Goal: Task Accomplishment & Management: Manage account settings

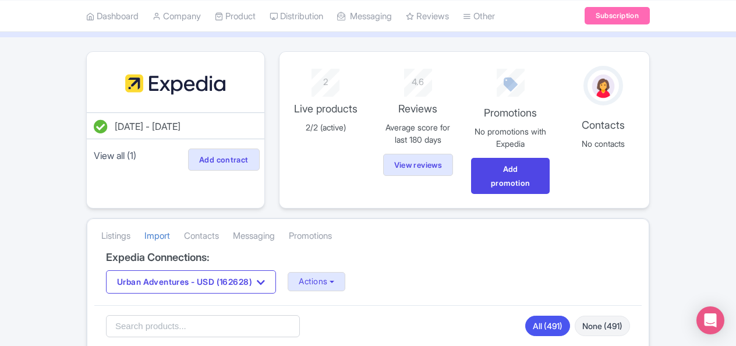
scroll to position [117, 0]
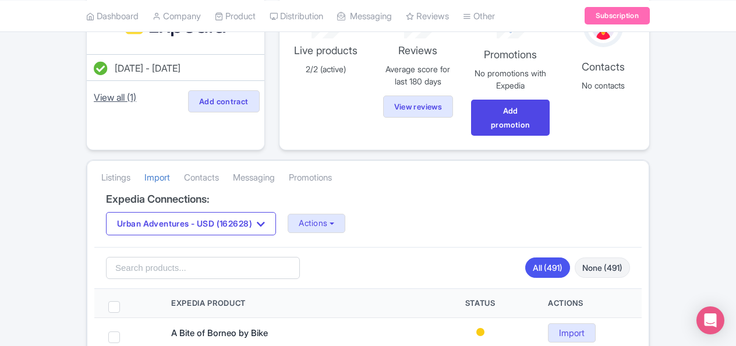
click at [111, 96] on link "View all (1)" at bounding box center [114, 97] width 47 height 16
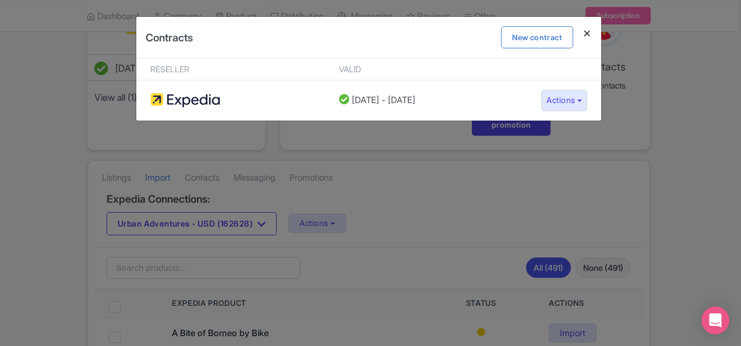
click at [586, 32] on h4 at bounding box center [587, 33] width 28 height 33
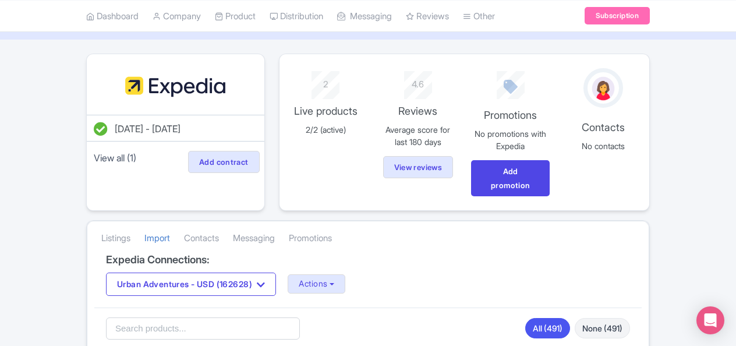
scroll to position [0, 0]
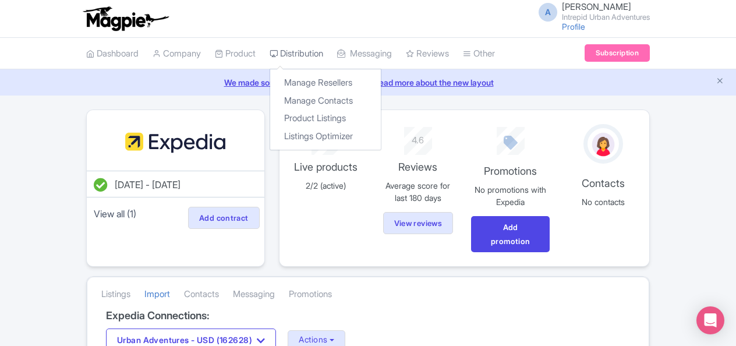
click at [300, 48] on link "Distribution" at bounding box center [297, 54] width 54 height 32
click at [302, 48] on link "Distribution" at bounding box center [297, 54] width 54 height 32
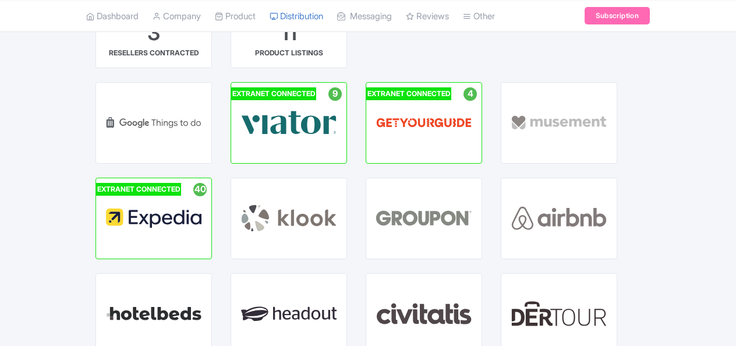
scroll to position [117, 0]
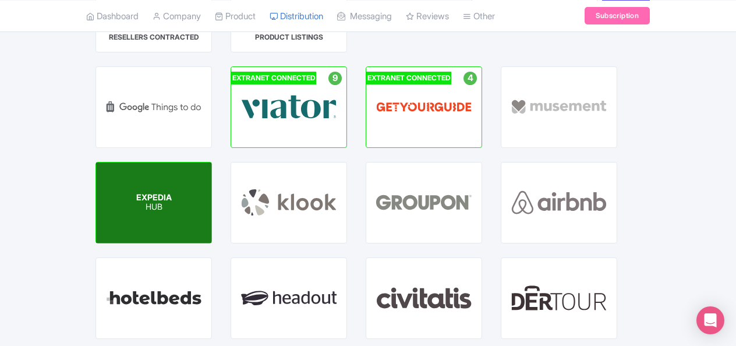
click at [182, 218] on div "EXPEDIA HUB" at bounding box center [153, 203] width 115 height 80
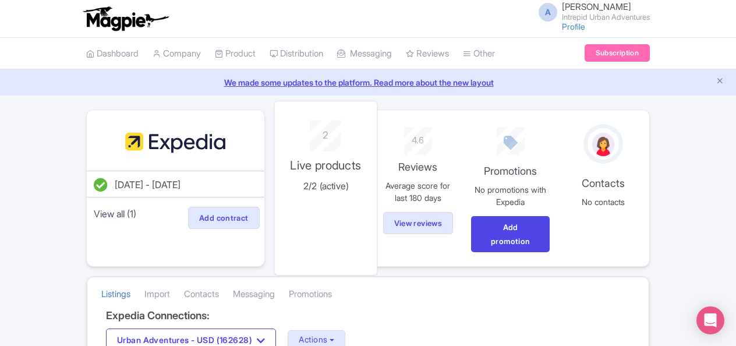
scroll to position [117, 0]
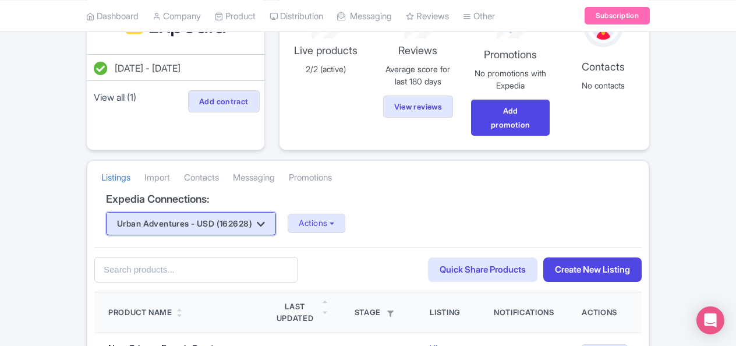
click at [251, 218] on button "Urban Adventures - USD (162628)" at bounding box center [191, 223] width 170 height 23
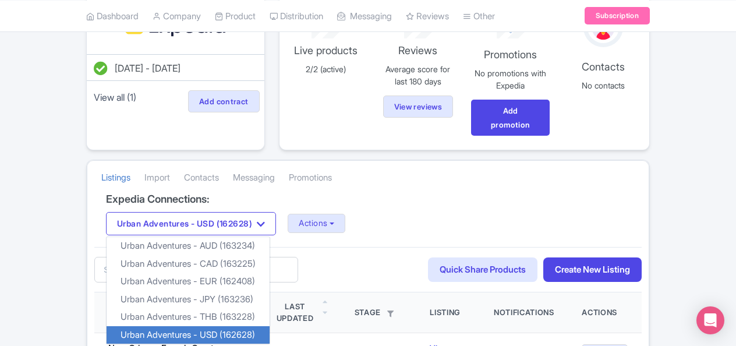
drag, startPoint x: 239, startPoint y: 331, endPoint x: 239, endPoint y: 321, distance: 9.9
click at [240, 332] on link "Urban Adventures - USD (162628)" at bounding box center [188, 335] width 163 height 18
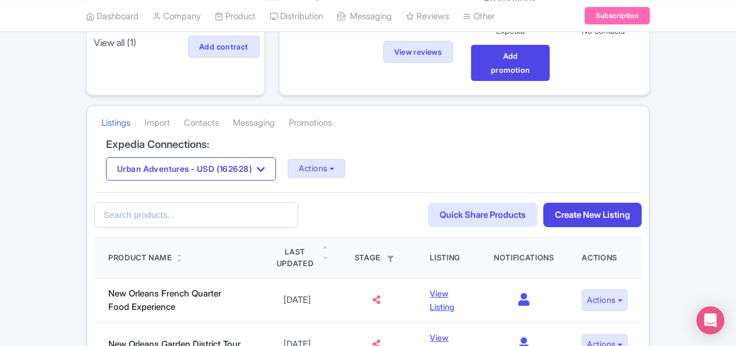
scroll to position [117, 0]
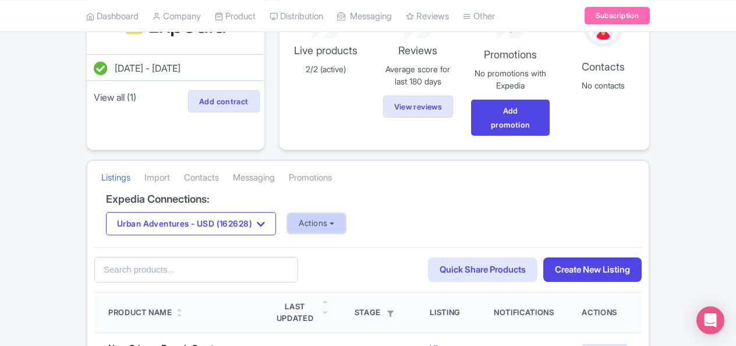
click at [319, 222] on button "Actions" at bounding box center [317, 223] width 58 height 19
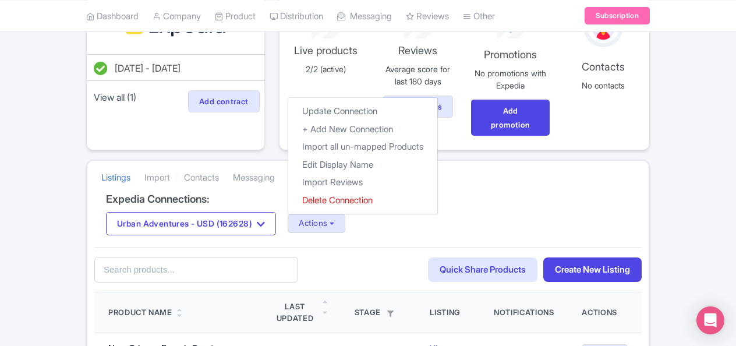
click at [375, 231] on div "Urban Adventures - USD (162628) Urban Adventures - AUD (163234) Urban Adventure…" at bounding box center [368, 223] width 524 height 23
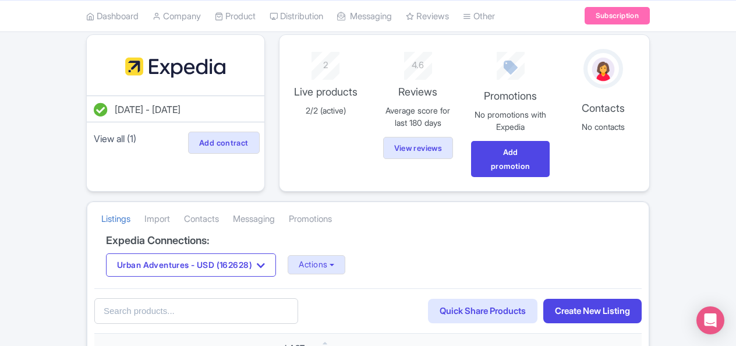
scroll to position [65, 0]
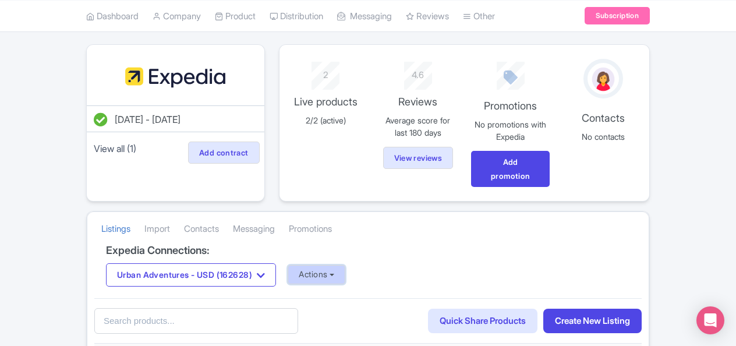
click at [326, 277] on button "Actions" at bounding box center [317, 274] width 58 height 19
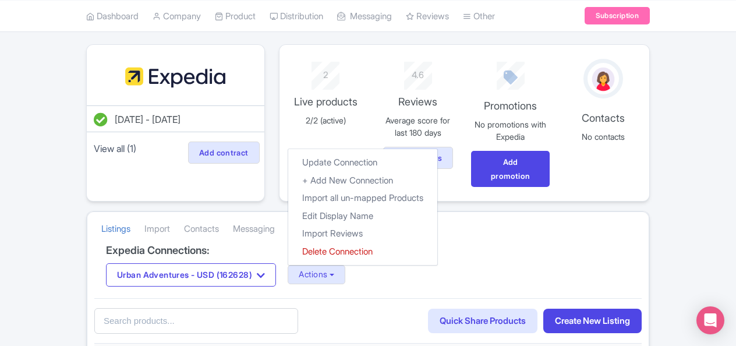
click at [574, 299] on div "76923590-f36f-4992-a8f3-b8f184c388f8 Search Quick Share Products Create New Lis…" at bounding box center [368, 321] width 548 height 46
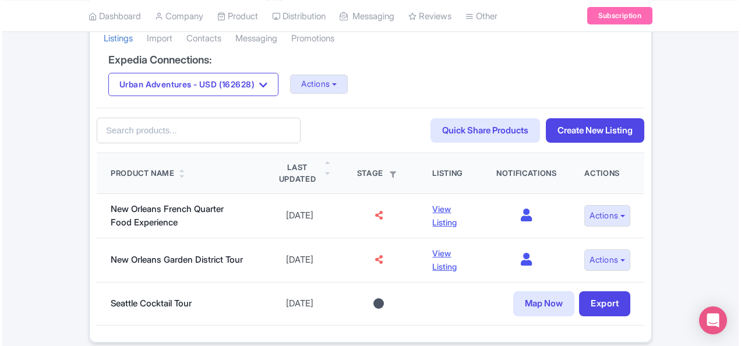
scroll to position [298, 0]
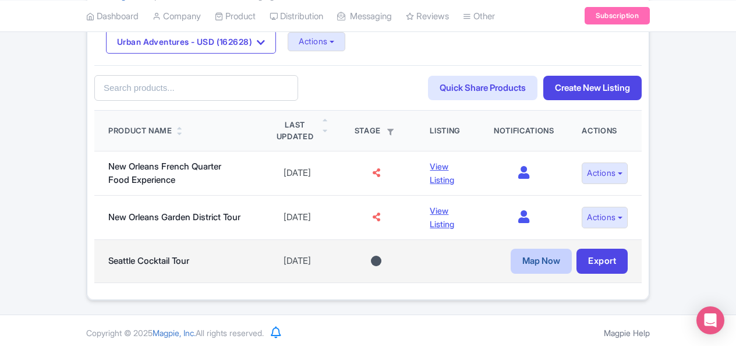
click at [536, 259] on link "Map Now" at bounding box center [541, 261] width 61 height 25
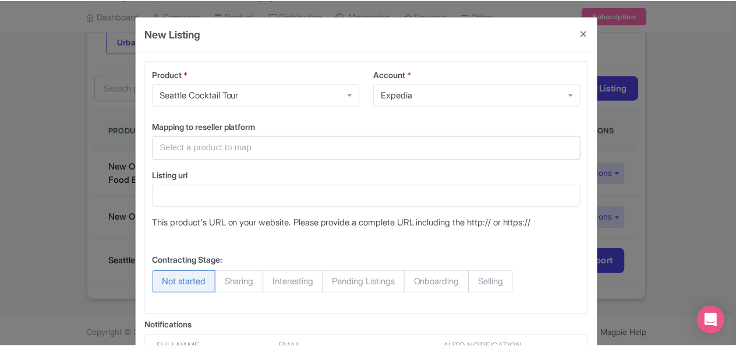
scroll to position [0, 0]
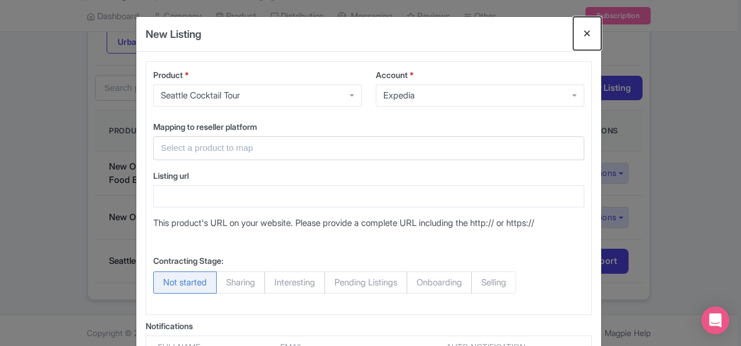
click at [587, 33] on button "Close" at bounding box center [587, 33] width 28 height 33
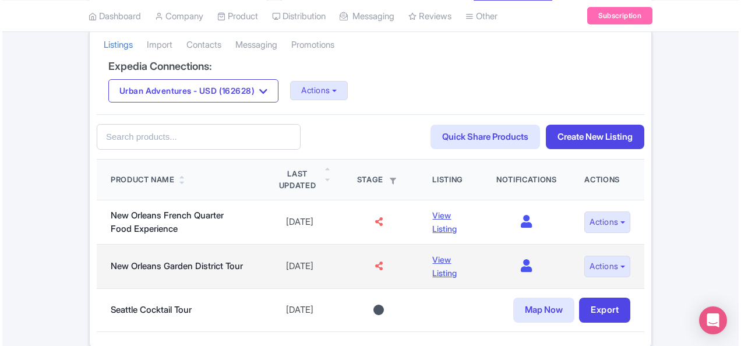
scroll to position [182, 0]
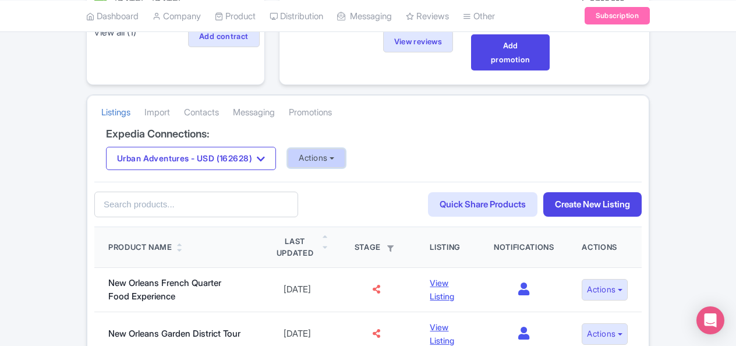
click at [345, 157] on button "Actions" at bounding box center [317, 158] width 58 height 19
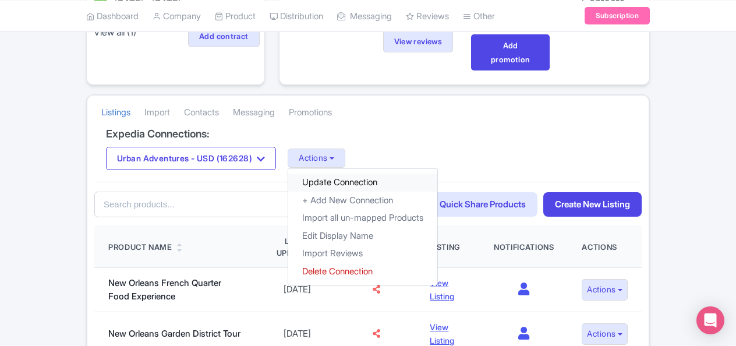
click at [371, 180] on link "Update Connection" at bounding box center [362, 183] width 149 height 18
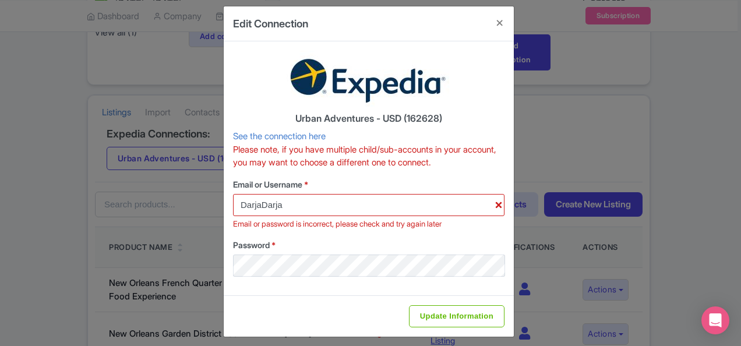
scroll to position [17, 0]
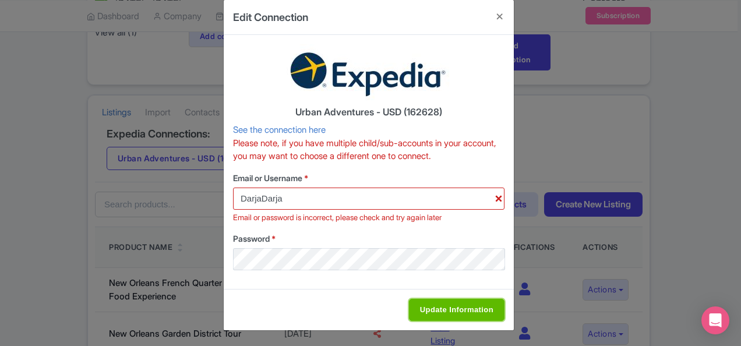
click at [461, 306] on input "Update Information" at bounding box center [457, 310] width 96 height 22
type input "Saving..."
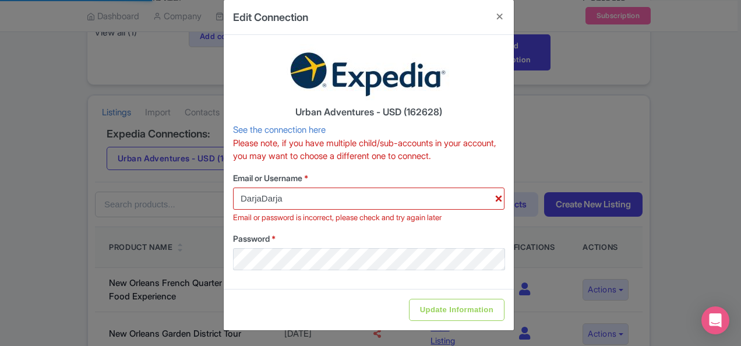
scroll to position [0, 0]
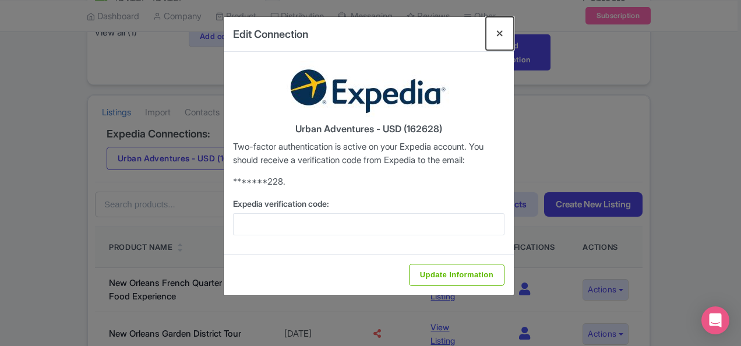
click at [501, 31] on button "Close" at bounding box center [500, 33] width 28 height 33
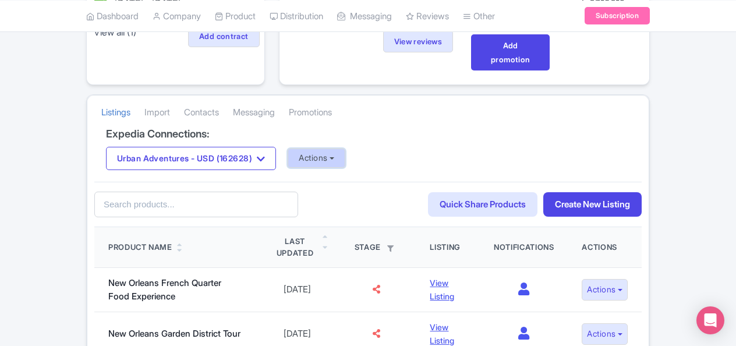
click at [318, 153] on button "Actions" at bounding box center [317, 158] width 58 height 19
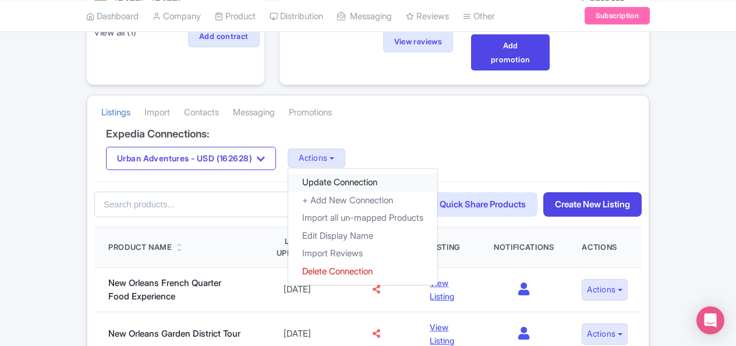
click at [337, 176] on link "Update Connection" at bounding box center [362, 183] width 149 height 18
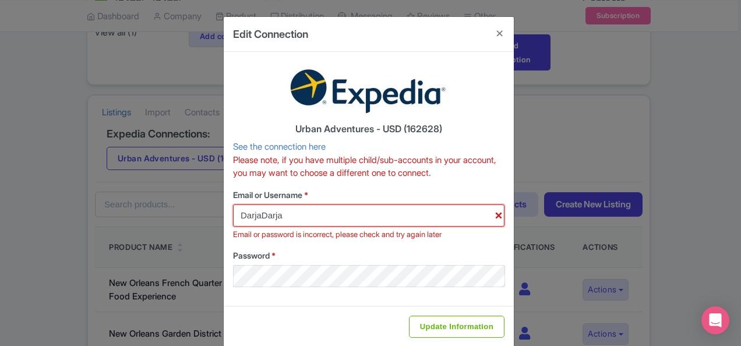
click at [287, 213] on input "DarjaDarja" at bounding box center [368, 215] width 271 height 22
click at [246, 218] on input "DarjaDarja" at bounding box center [368, 215] width 271 height 22
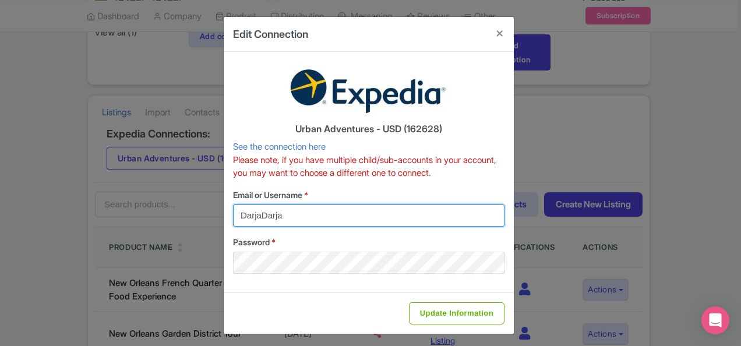
click at [270, 206] on input "DarjaDarja" at bounding box center [368, 215] width 271 height 22
paste input "AnNguyen2960"
type input "AnNguyen2960"
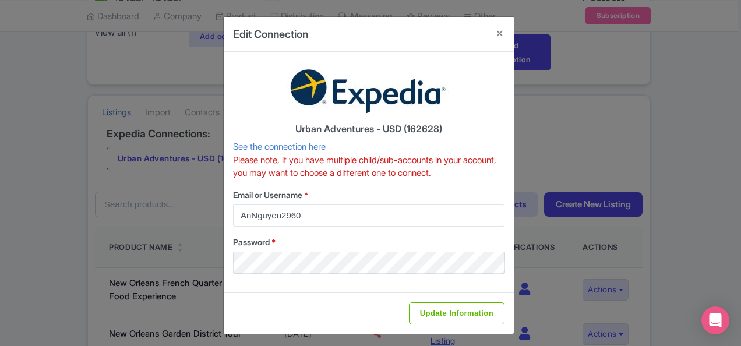
click at [432, 196] on label "Email or Username *" at bounding box center [368, 195] width 271 height 12
click at [432, 204] on input "AnNguyen2960" at bounding box center [368, 215] width 271 height 22
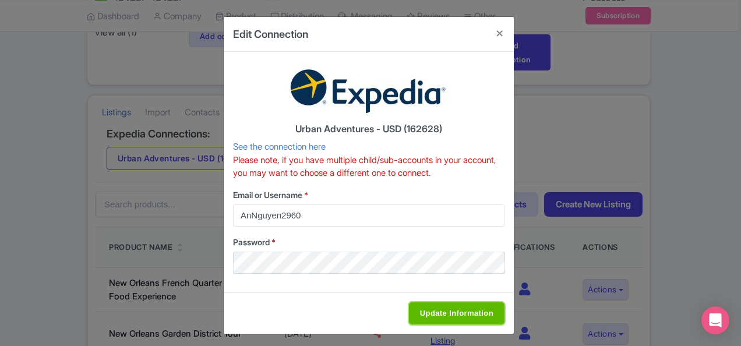
click at [458, 315] on input "Update Information" at bounding box center [457, 313] width 96 height 22
type input "Saving..."
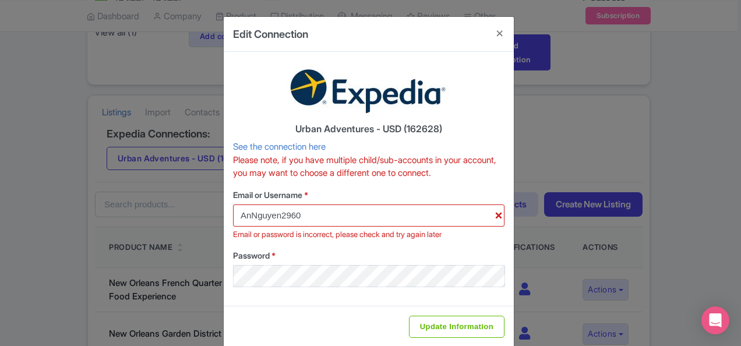
click at [467, 157] on p "Please note, if you have multiple child/sub-accounts in your account, you may w…" at bounding box center [368, 167] width 271 height 26
click at [332, 212] on input "AnNguyen2960" at bounding box center [368, 215] width 271 height 22
click at [343, 209] on input "AnNguyen2960" at bounding box center [368, 215] width 271 height 22
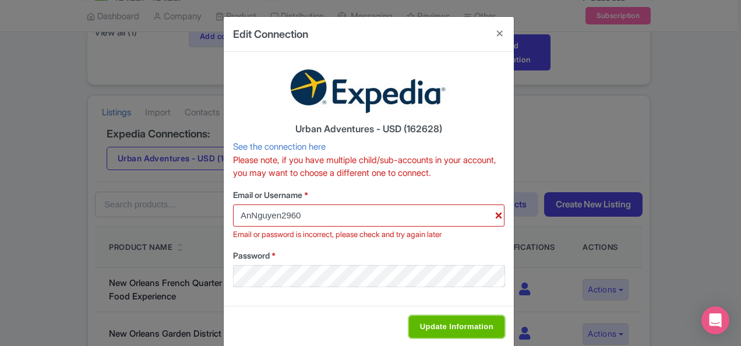
click at [433, 322] on input "Update Information" at bounding box center [457, 327] width 96 height 22
type input "Saving..."
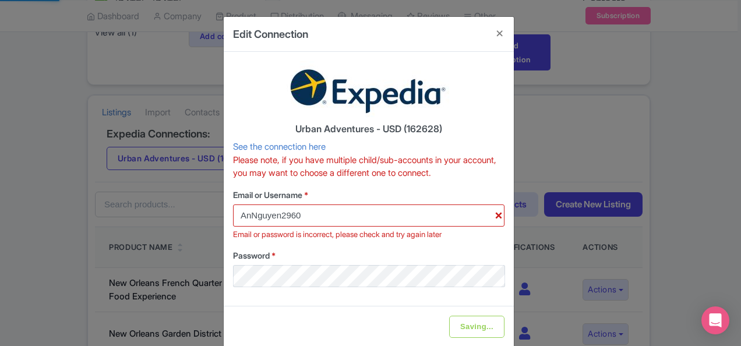
scroll to position [17, 0]
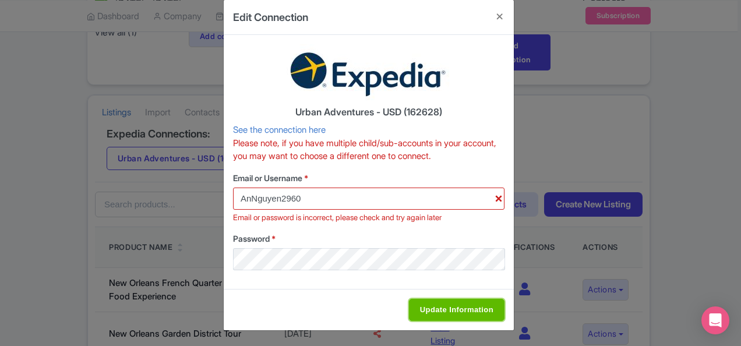
click at [430, 304] on input "Update Information" at bounding box center [457, 310] width 96 height 22
type input "Saving..."
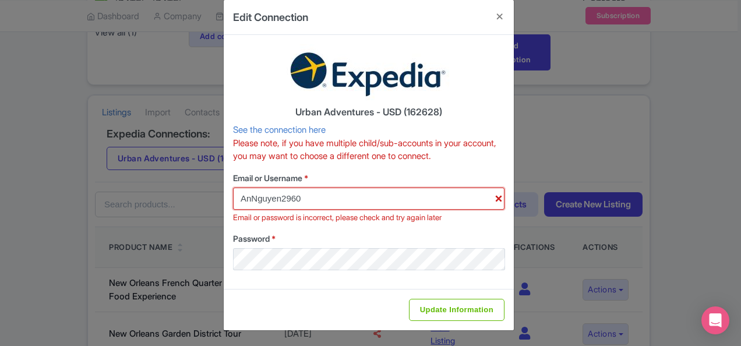
click at [306, 197] on input "AnNguyen2960" at bounding box center [368, 199] width 271 height 22
click at [241, 199] on input "AnNguyen2960" at bounding box center [368, 199] width 271 height 22
click at [238, 199] on input "AnNguyen2960" at bounding box center [368, 199] width 271 height 22
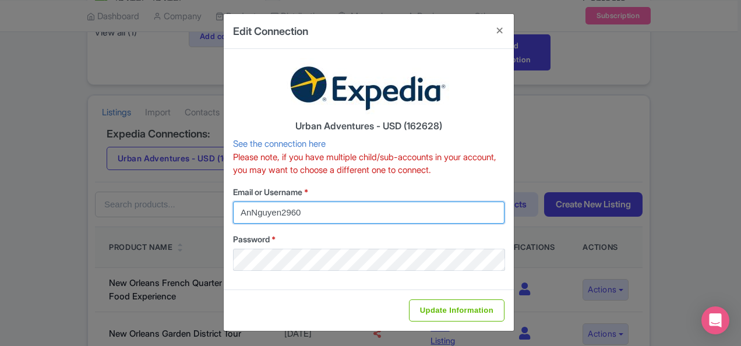
click at [309, 219] on input "AnNguyen2960" at bounding box center [368, 213] width 271 height 22
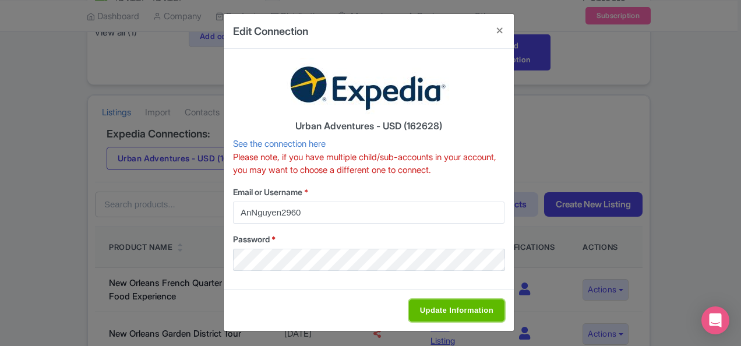
click at [424, 302] on input "Update Information" at bounding box center [457, 310] width 96 height 22
type input "Saving..."
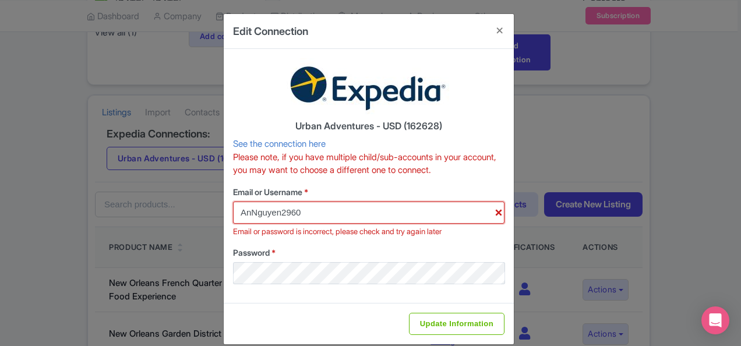
click at [369, 209] on input "AnNguyen2960" at bounding box center [368, 213] width 271 height 22
click at [443, 324] on input "Update Information" at bounding box center [457, 324] width 96 height 22
type input "Saving..."
